Goal: Find specific fact: Locate a discrete piece of known information

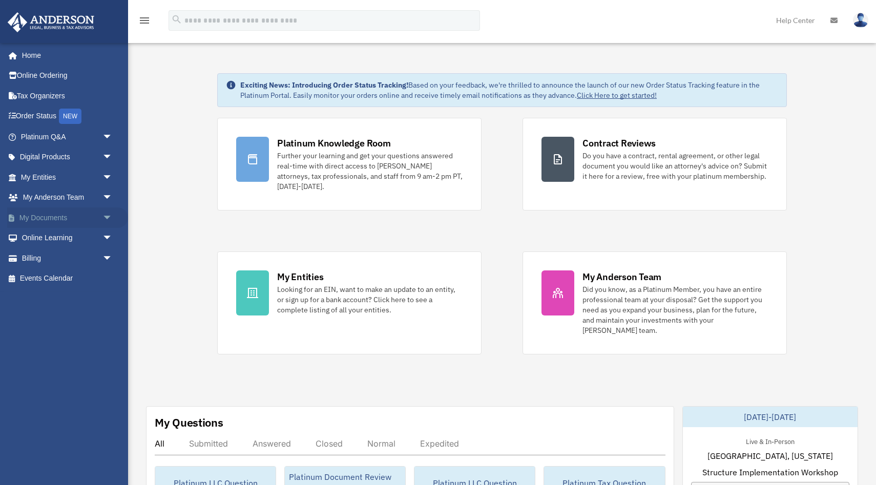
click at [60, 217] on link "My Documents arrow_drop_down" at bounding box center [67, 217] width 121 height 20
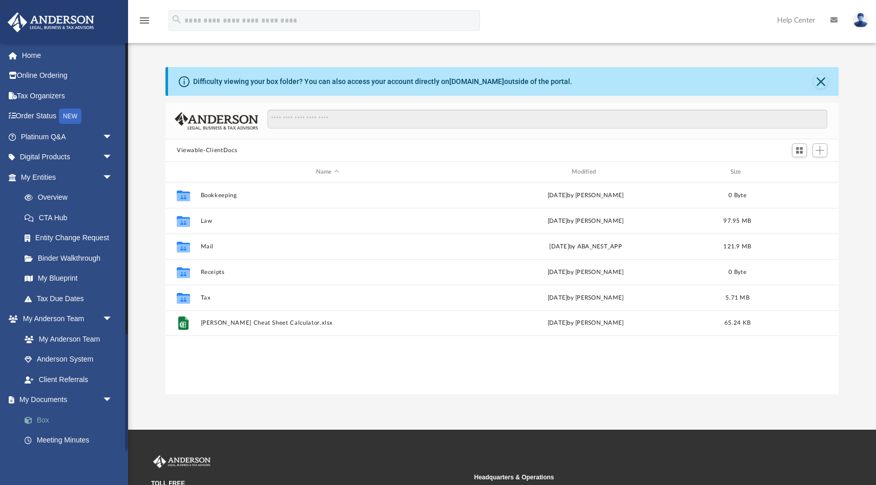
scroll to position [233, 673]
click at [50, 418] on link "Box" at bounding box center [71, 420] width 114 height 20
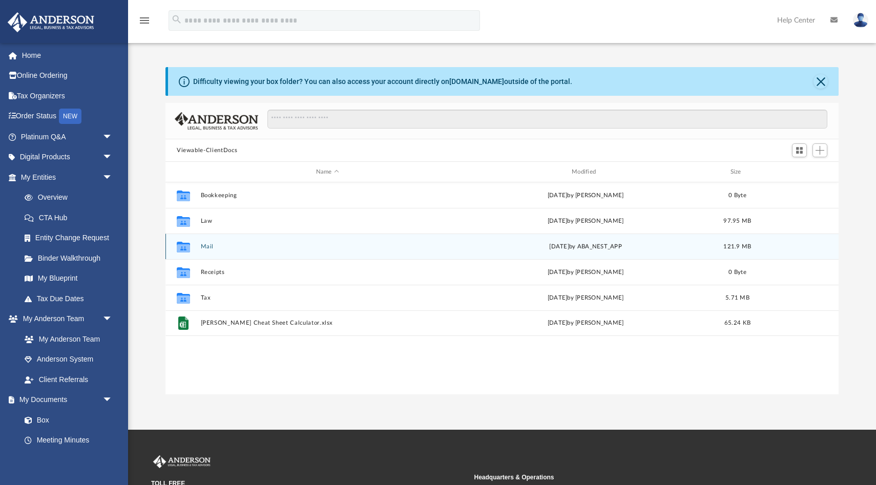
click at [205, 246] on button "Mail" at bounding box center [328, 246] width 254 height 7
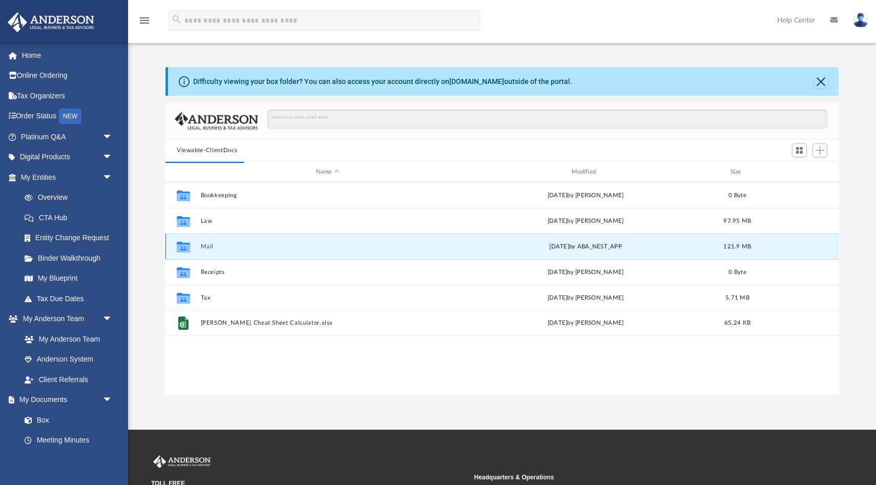
click at [205, 246] on button "Mail" at bounding box center [328, 246] width 254 height 7
click at [210, 246] on button "Mail" at bounding box center [328, 246] width 254 height 7
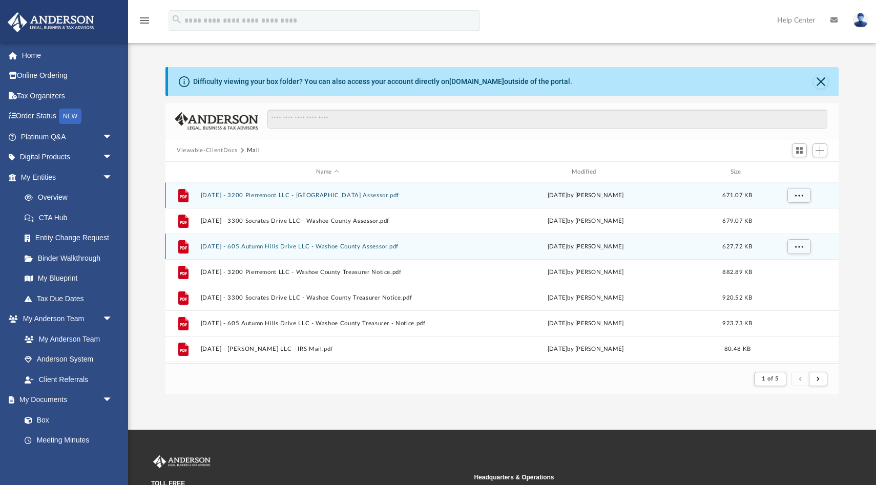
scroll to position [1, 1]
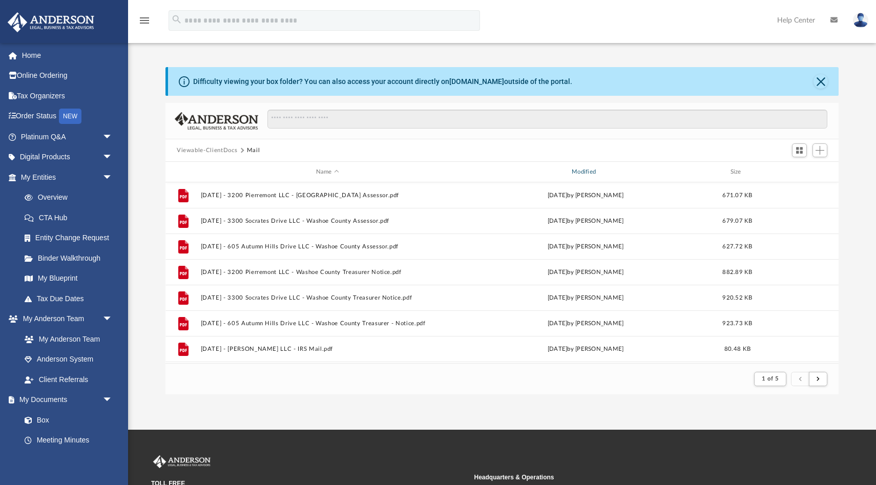
click at [588, 171] on div "Modified" at bounding box center [585, 171] width 254 height 9
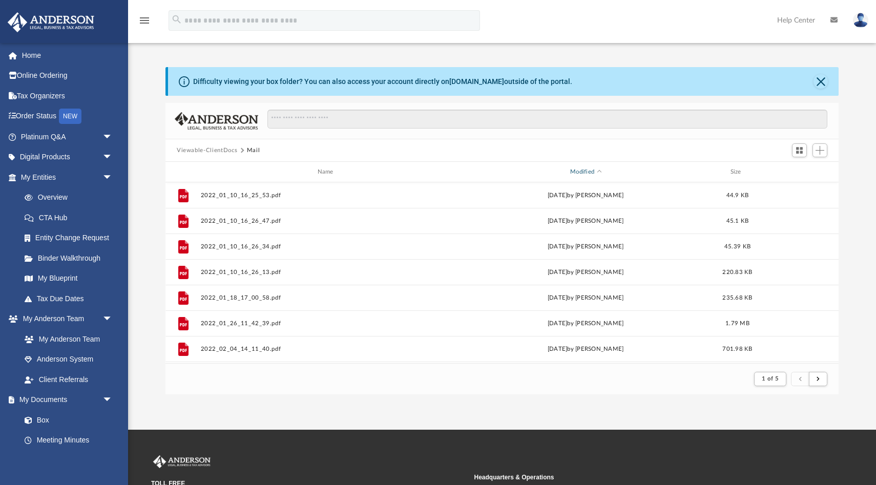
click at [588, 171] on div "Modified" at bounding box center [585, 171] width 254 height 9
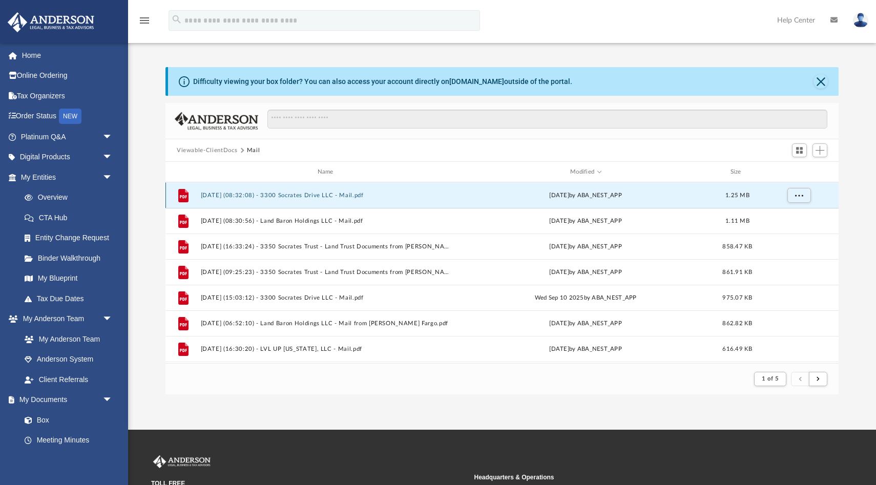
click at [343, 198] on button "2025.10.03 (08:32:08) - 3300 Socrates Drive LLC - Mail.pdf" at bounding box center [328, 195] width 254 height 7
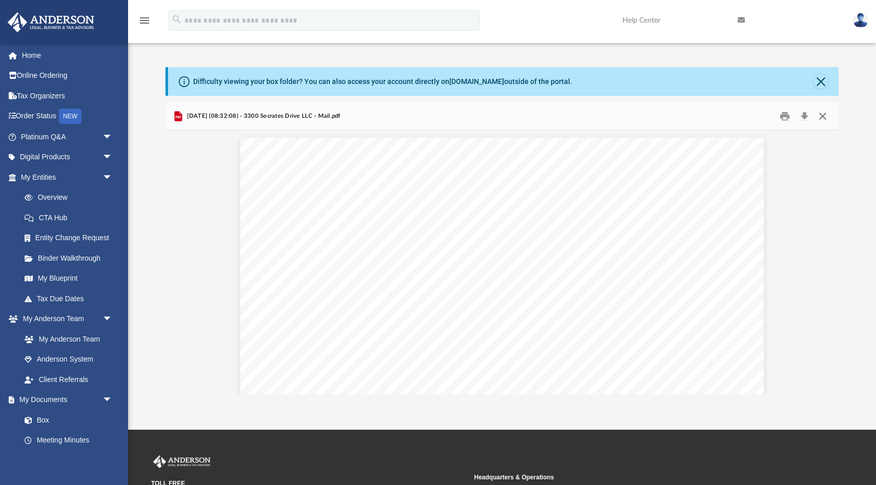
click at [824, 114] on button "Close" at bounding box center [822, 117] width 18 height 16
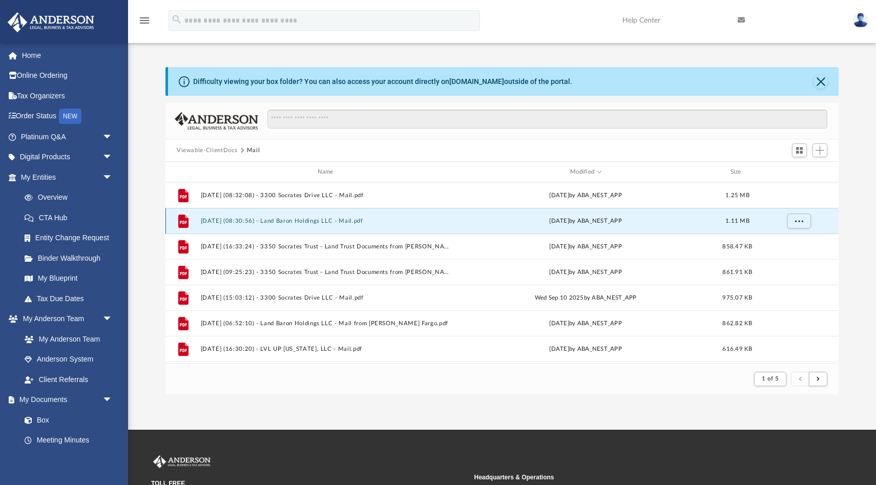
click at [350, 222] on button "2025.10.02 (08:30:56) - Land Baron Holdings LLC - Mail.pdf" at bounding box center [328, 221] width 254 height 7
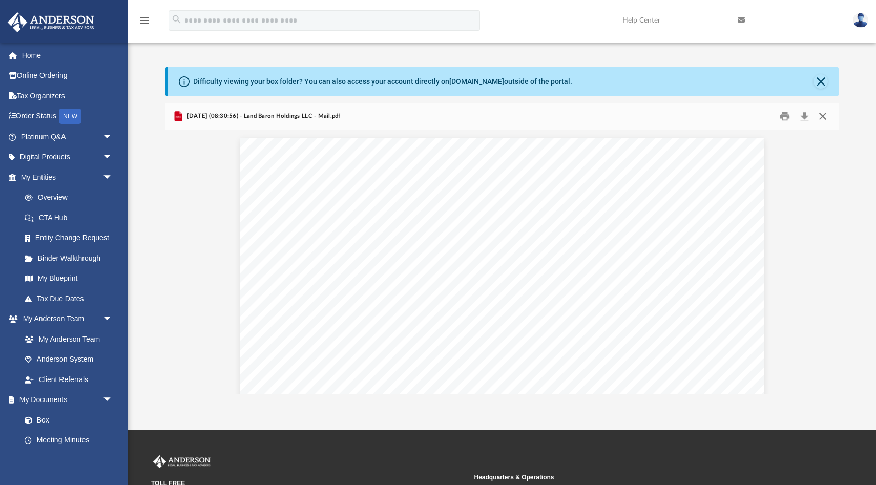
click at [824, 113] on button "Close" at bounding box center [822, 117] width 18 height 16
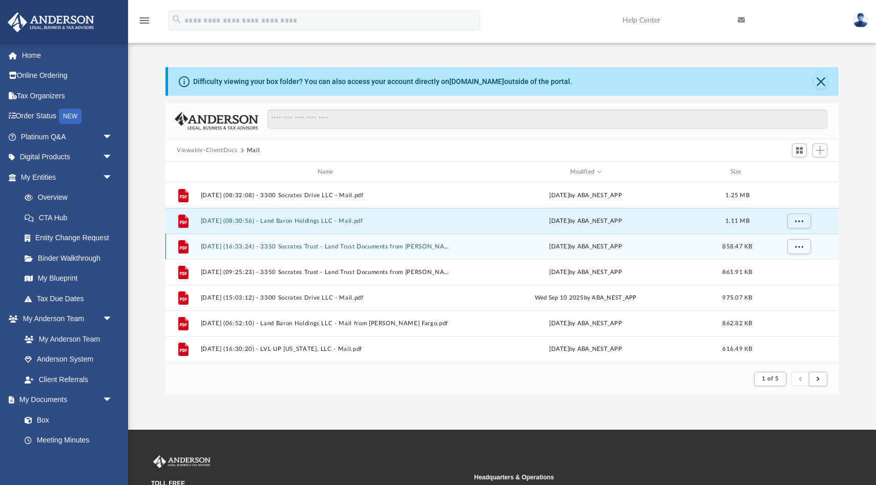
click at [366, 246] on button "2025.09.17 (16:33:24) - 3350 Socrates Trust - Land Trust Documents from Chris S…" at bounding box center [328, 246] width 254 height 7
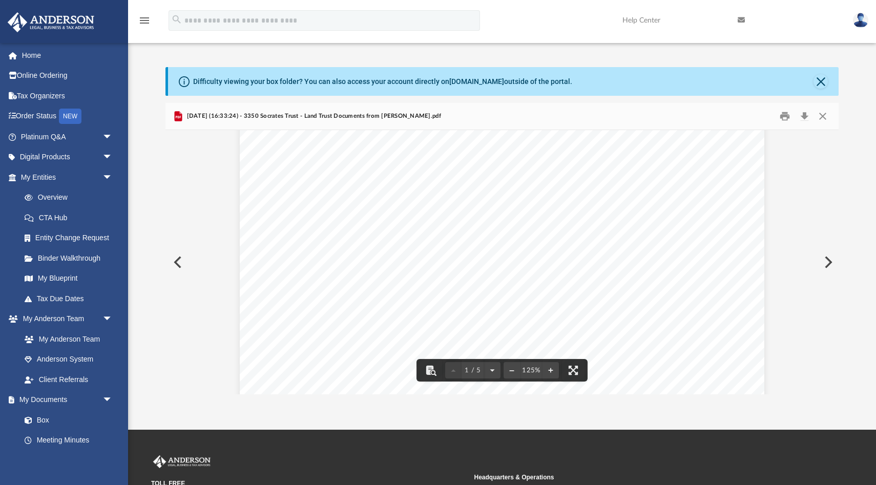
scroll to position [182, 0]
click at [823, 117] on button "Close" at bounding box center [822, 117] width 18 height 16
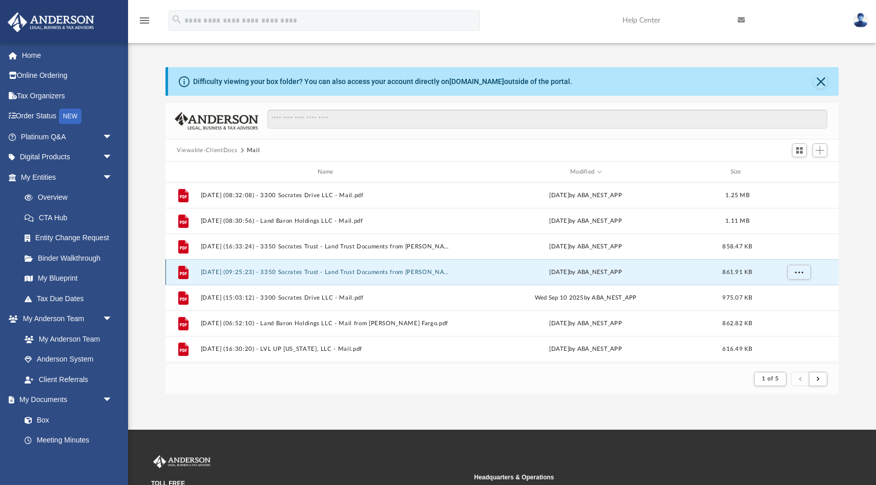
click at [380, 271] on button "2025.09.16 (09:25:23) - 3350 Socrates Trust - Land Trust Documents from Chris S…" at bounding box center [328, 272] width 254 height 7
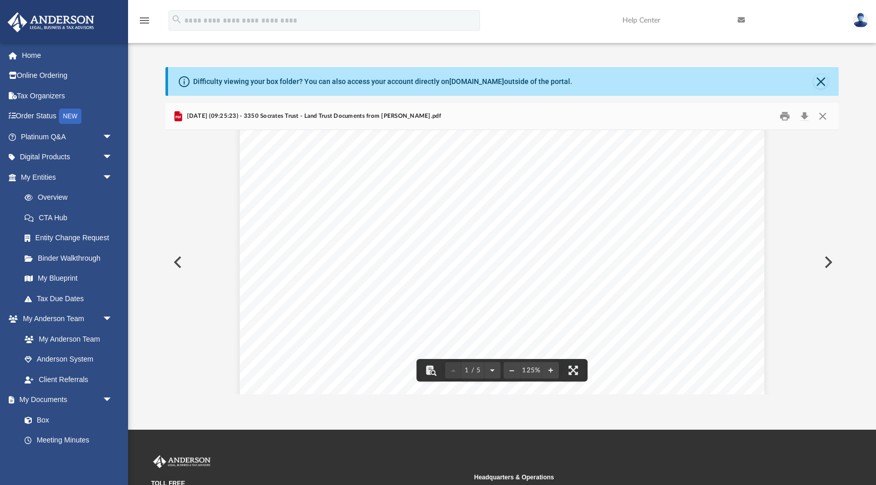
scroll to position [0, 0]
click at [824, 114] on button "Close" at bounding box center [822, 117] width 18 height 16
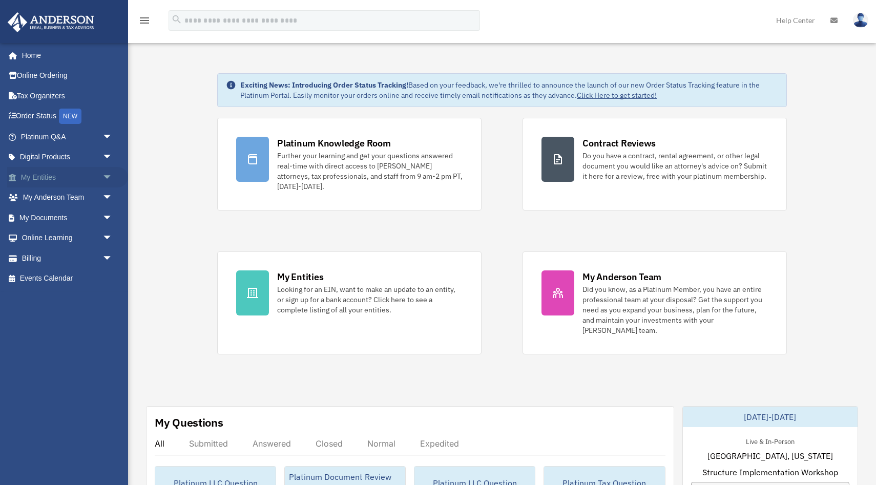
click at [49, 178] on link "My Entities arrow_drop_down" at bounding box center [67, 177] width 121 height 20
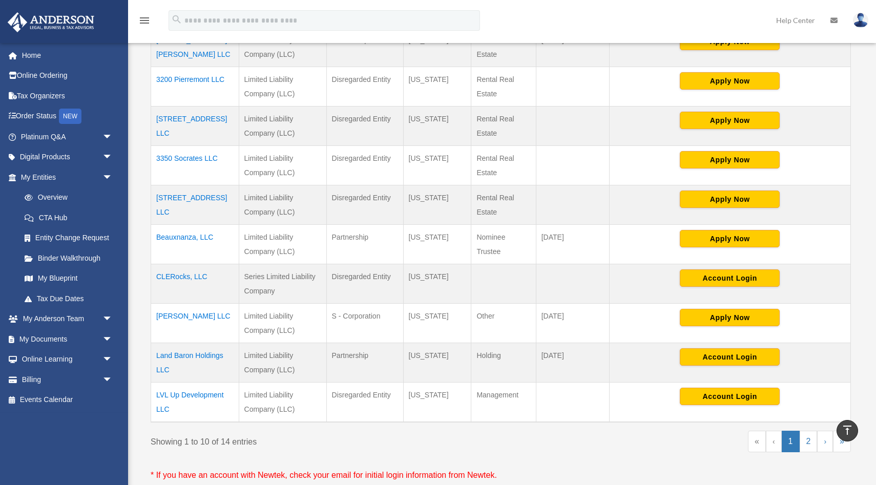
scroll to position [266, 0]
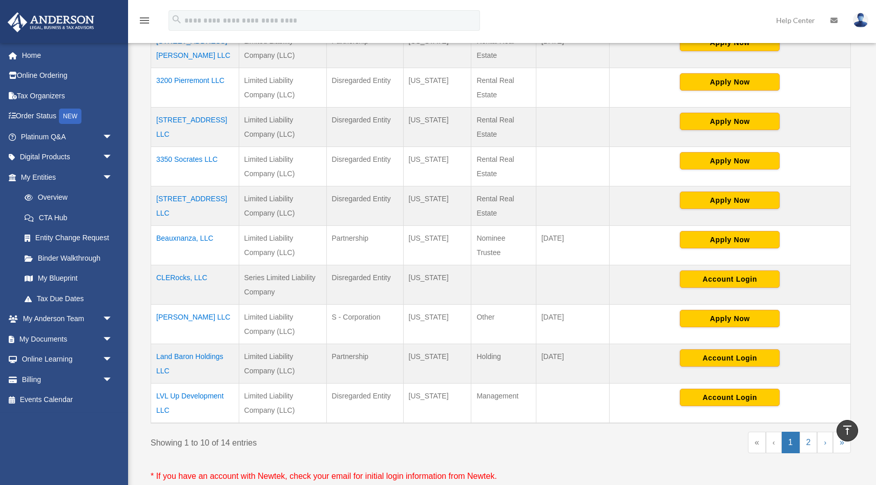
click at [207, 397] on td "LVL Up Development LLC" at bounding box center [195, 404] width 88 height 40
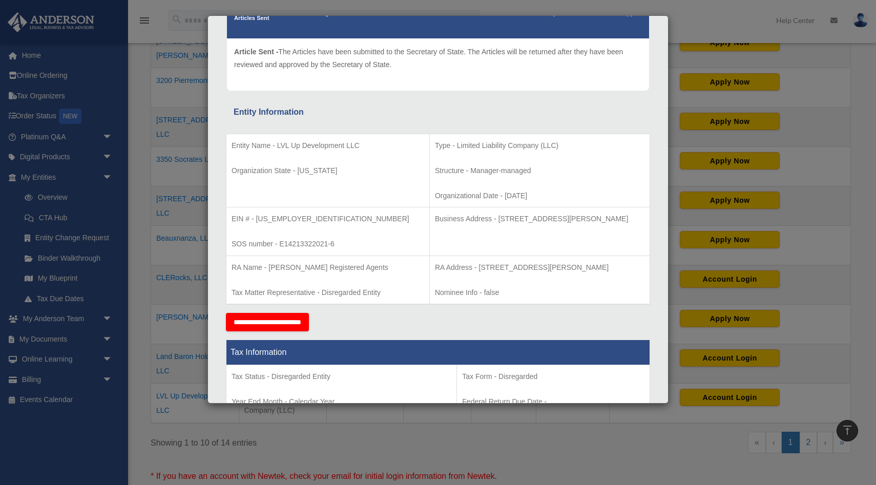
scroll to position [109, 0]
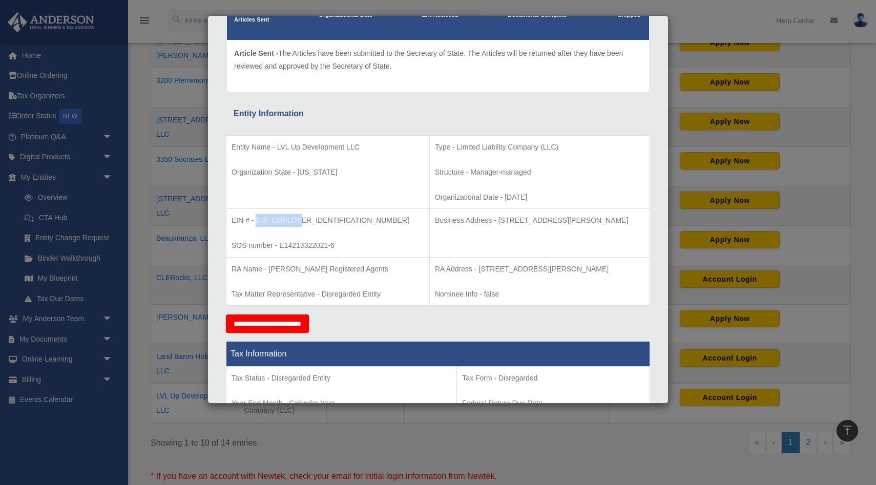
drag, startPoint x: 295, startPoint y: 219, endPoint x: 257, endPoint y: 222, distance: 38.1
click at [257, 222] on p "EIN # - [US_EMPLOYER_IDENTIFICATION_NUMBER]" at bounding box center [328, 220] width 193 height 13
copy p "[US_EMPLOYER_IDENTIFICATION_NUMBER]"
